Goal: Information Seeking & Learning: Learn about a topic

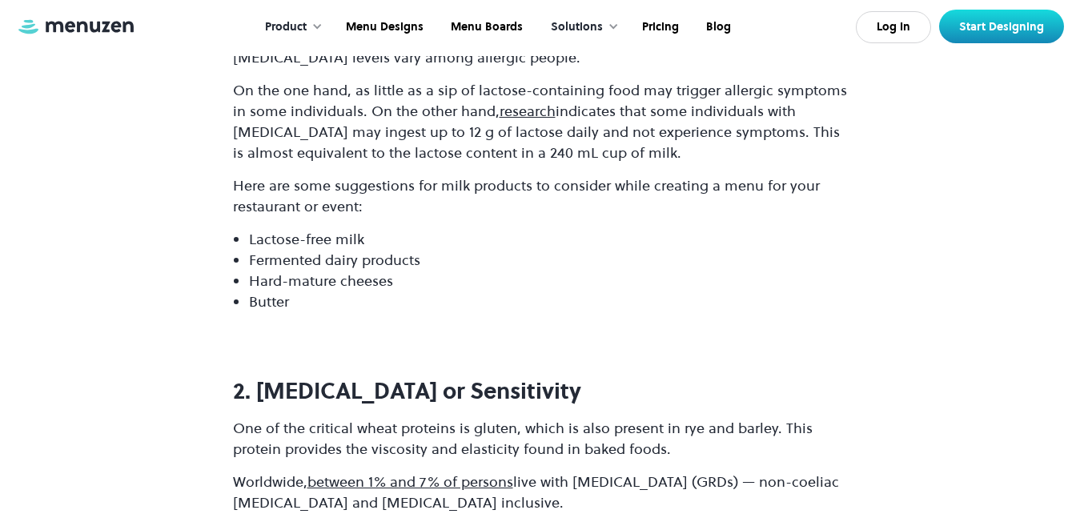
scroll to position [11053, 0]
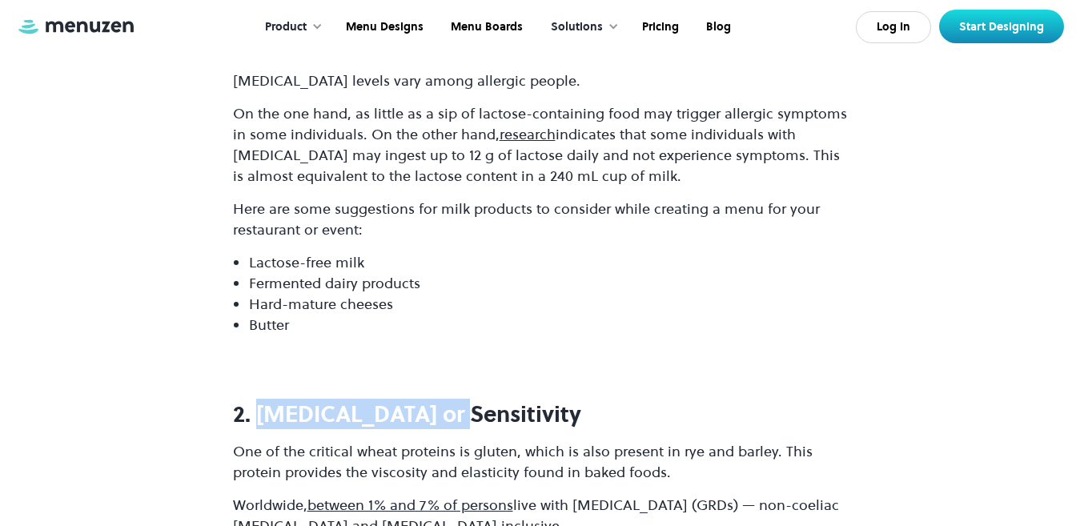
drag, startPoint x: 255, startPoint y: 243, endPoint x: 452, endPoint y: 259, distance: 197.6
click at [452, 399] on strong "2. [MEDICAL_DATA] or Sensitivity" at bounding box center [407, 414] width 348 height 30
copy strong "[MEDICAL_DATA]"
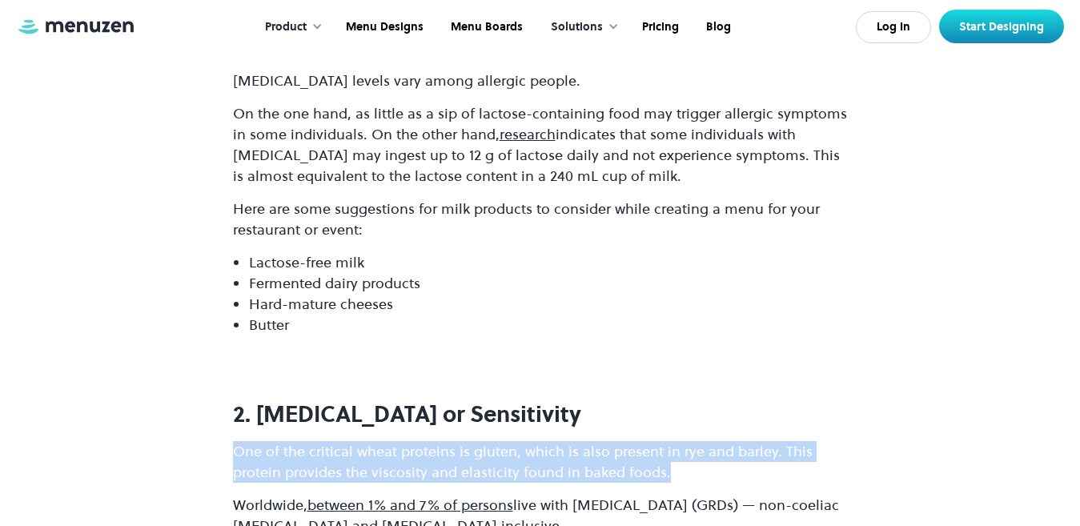
drag, startPoint x: 231, startPoint y: 277, endPoint x: 683, endPoint y: 304, distance: 452.6
copy p "One of the critical wheat proteins is gluten, which is also present in rye and …"
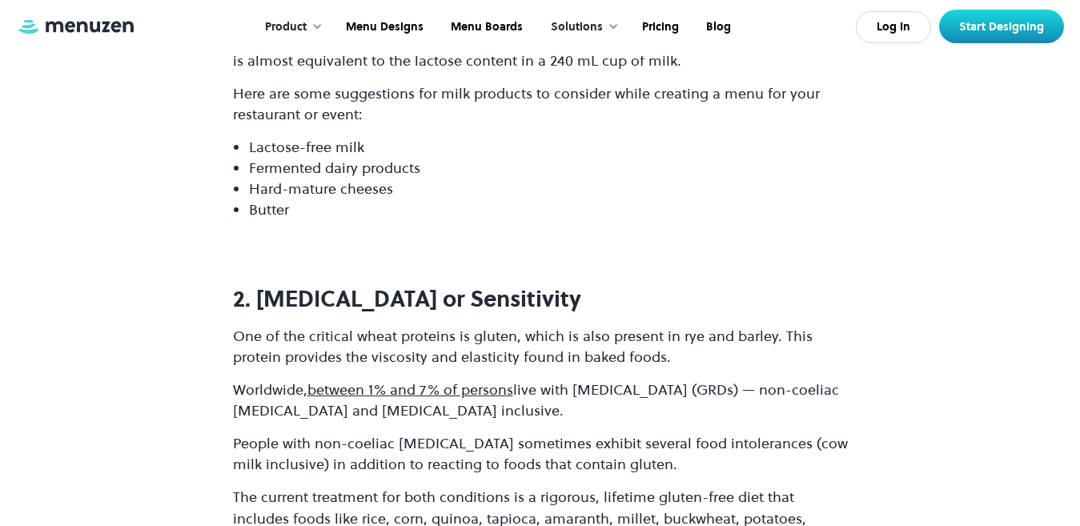
scroll to position [11213, 0]
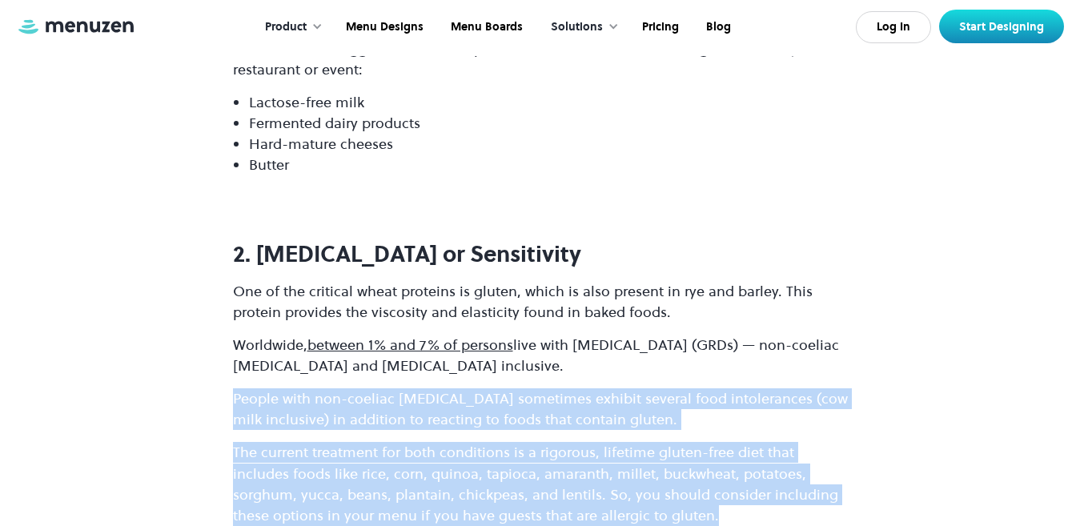
drag, startPoint x: 230, startPoint y: 232, endPoint x: 642, endPoint y: 349, distance: 428.0
copy div "People with non-coeliac [MEDICAL_DATA] sometimes exhibit several food intoleran…"
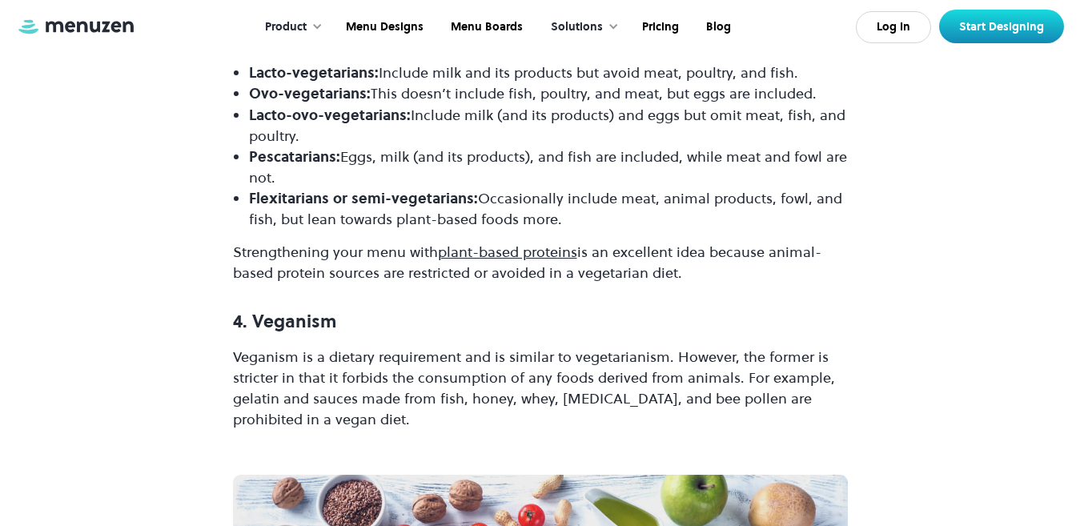
scroll to position [12014, 0]
